Goal: Find specific page/section: Locate a particular part of the current website

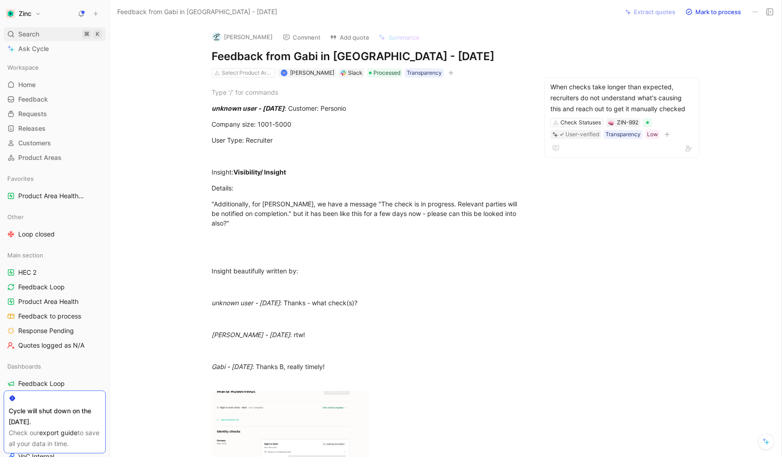
click at [36, 34] on span "Search" at bounding box center [28, 34] width 21 height 11
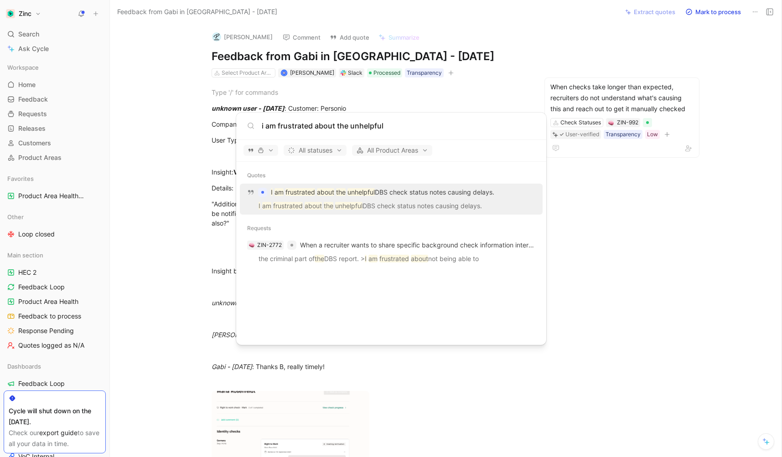
type input "i am frustrated about the unhelpful"
click at [418, 202] on p "I am frustrated about the unhelpful DBS check status notes causing delays." at bounding box center [391, 208] width 297 height 14
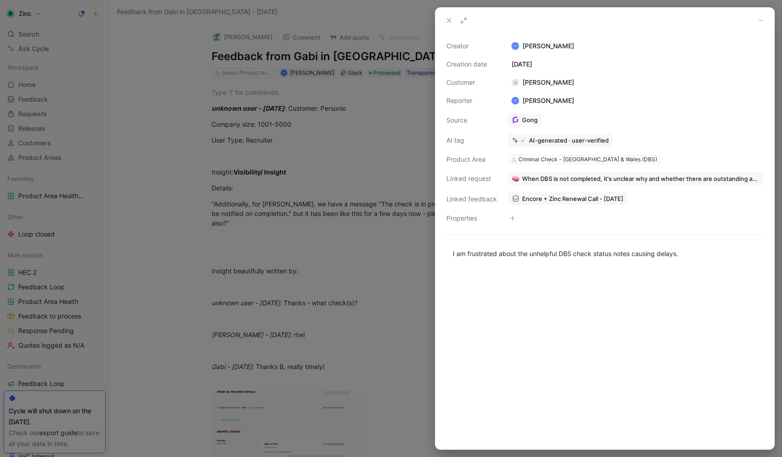
click at [145, 133] on div at bounding box center [391, 228] width 782 height 457
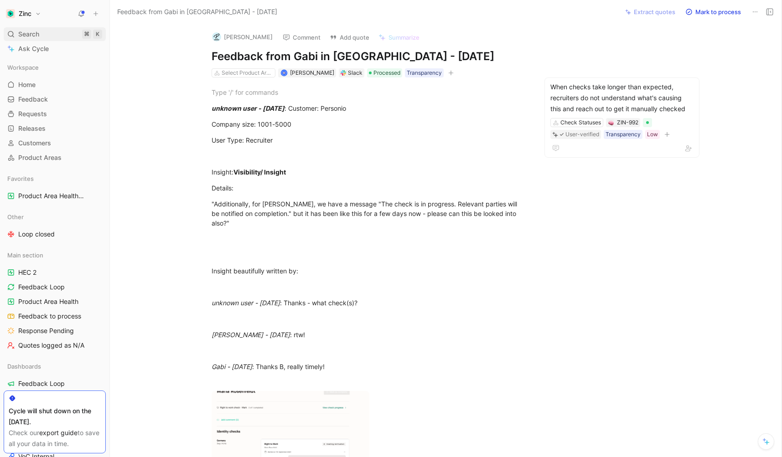
click at [47, 31] on div "Search ⌘ K" at bounding box center [55, 34] width 102 height 14
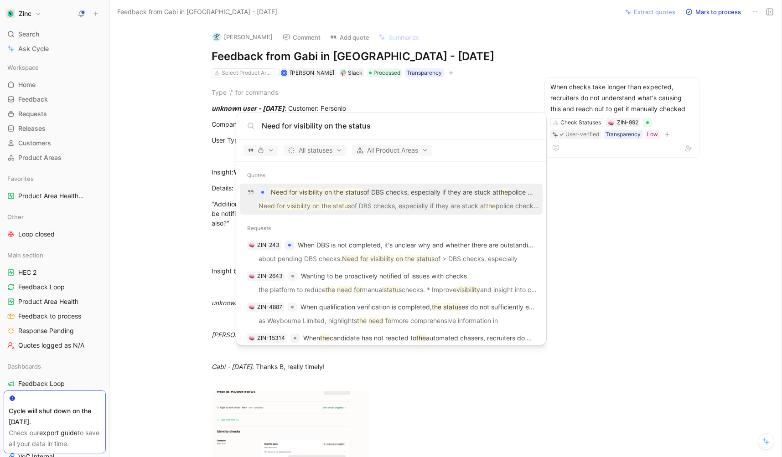
type input "Need for visibility on the status"
click at [383, 205] on p "Need for visibility on the status of DBS checks, especially if they are stuck a…" at bounding box center [391, 208] width 297 height 14
